Goal: Submit feedback/report problem

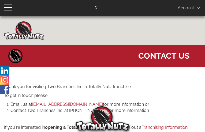
type input "mzGKzaGbGWJ"
type input "[EMAIL_ADDRESS][DOMAIN_NAME]"
type input "3721315779"
